Goal: Task Accomplishment & Management: Manage account settings

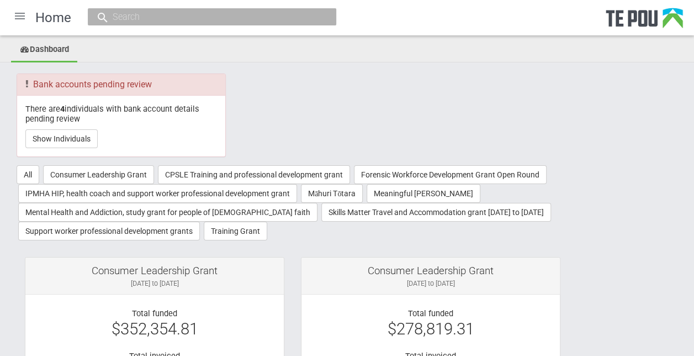
click at [22, 13] on div at bounding box center [20, 16] width 27 height 27
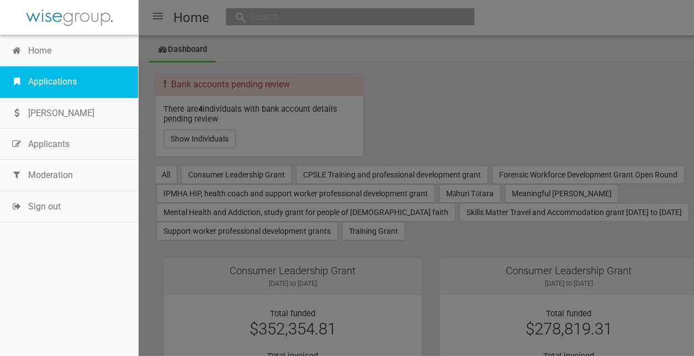
click at [43, 82] on link "Applications" at bounding box center [69, 81] width 138 height 31
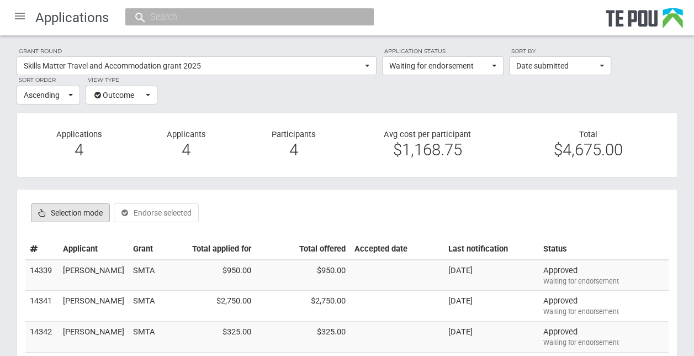
click at [68, 207] on label "Selection mode" at bounding box center [70, 212] width 79 height 19
checkbox input "true"
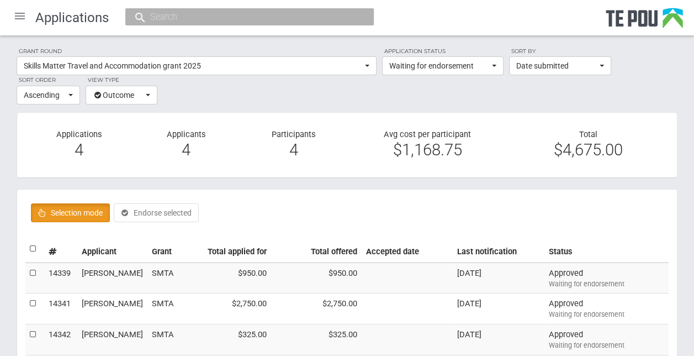
click at [34, 244] on label at bounding box center [34, 249] width 8 height 12
click at [30, 243] on input "checkbox" at bounding box center [29, 242] width 1 height 1
checkbox input "true"
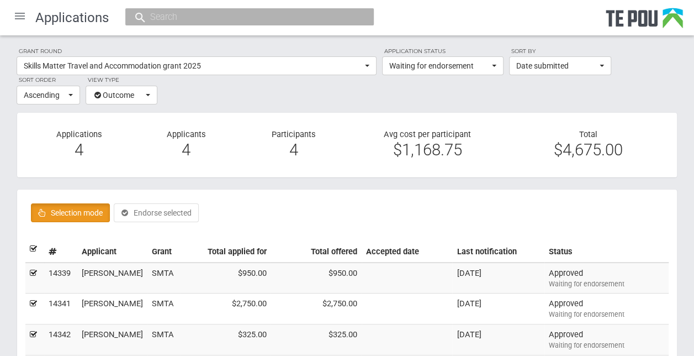
checkbox input "true"
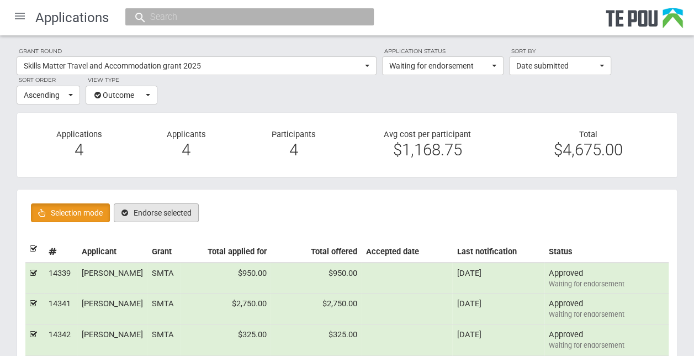
click at [171, 212] on button "Endorse selected" at bounding box center [156, 212] width 85 height 19
checkbox input "false"
